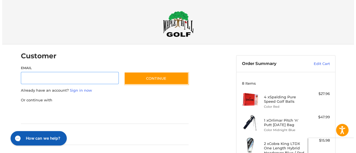
scroll to position [14, 0]
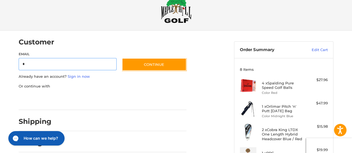
type input "**********"
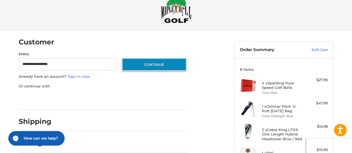
click at [154, 67] on button "Continue" at bounding box center [154, 64] width 65 height 13
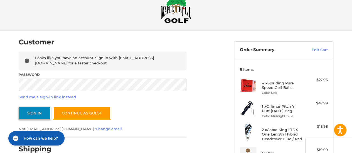
click at [41, 110] on button "Sign In" at bounding box center [35, 113] width 32 height 13
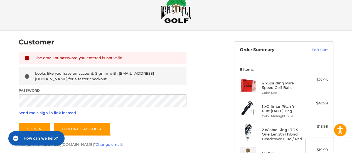
click at [58, 111] on link "Send me a sign-in link instead" at bounding box center [47, 113] width 57 height 4
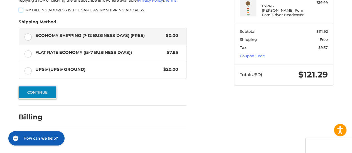
scroll to position [161, 0]
click at [41, 95] on button "Continue" at bounding box center [38, 92] width 38 height 13
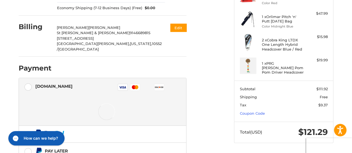
scroll to position [159, 0]
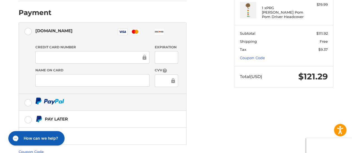
click at [28, 94] on label at bounding box center [102, 102] width 167 height 17
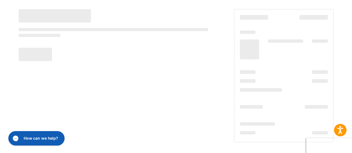
scroll to position [46, 0]
